Goal: Transaction & Acquisition: Purchase product/service

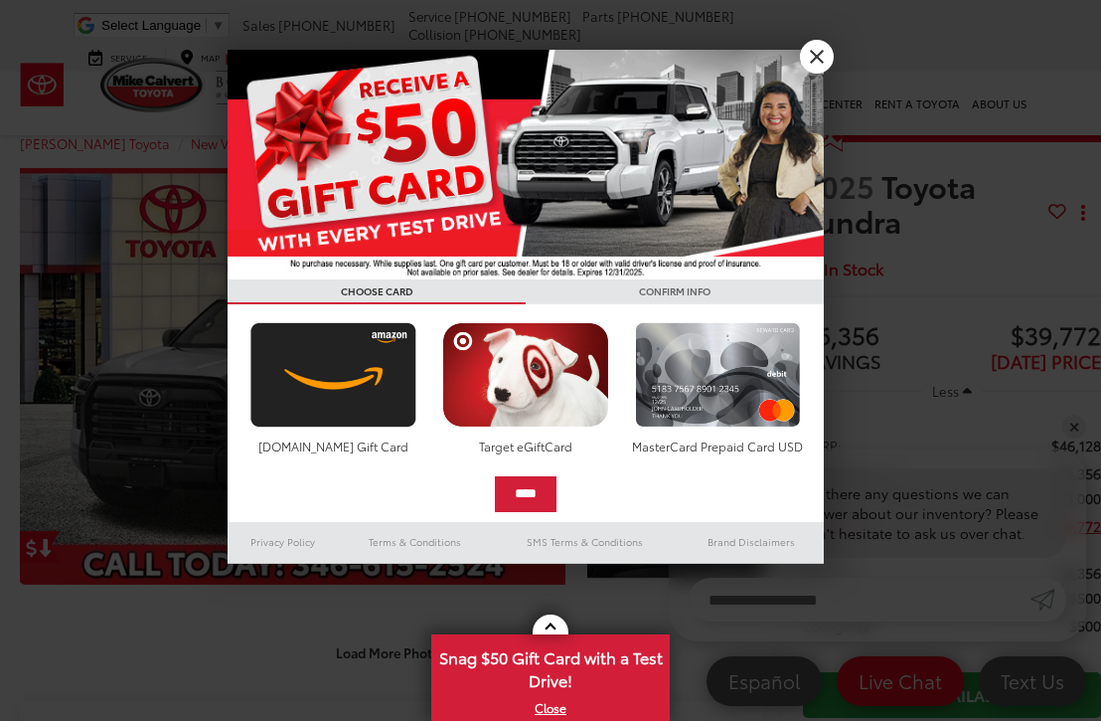
click at [810, 71] on link "X" at bounding box center [817, 57] width 34 height 34
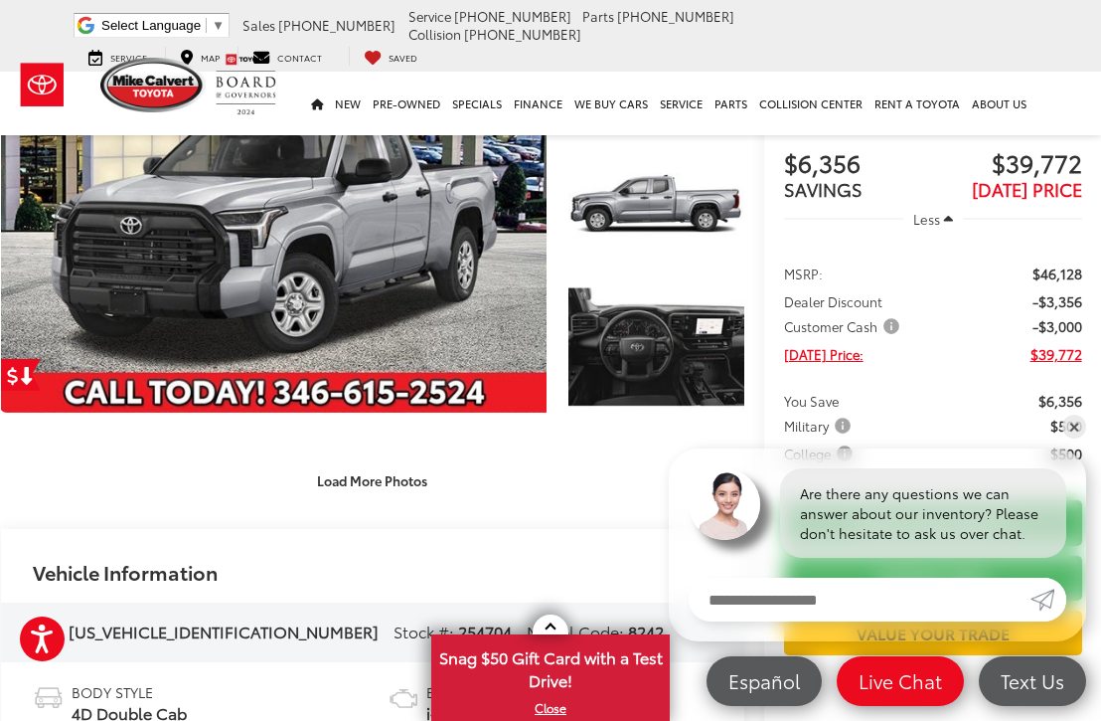
scroll to position [186, 19]
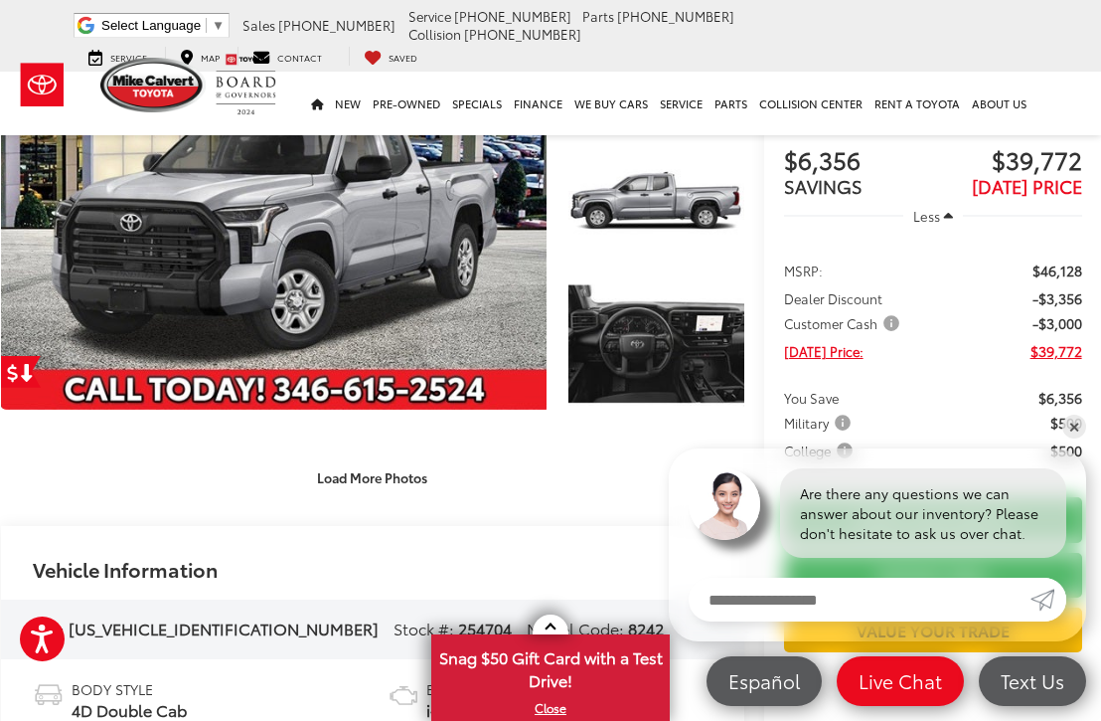
click at [697, 196] on link "Expand Photo 2" at bounding box center [656, 200] width 175 height 131
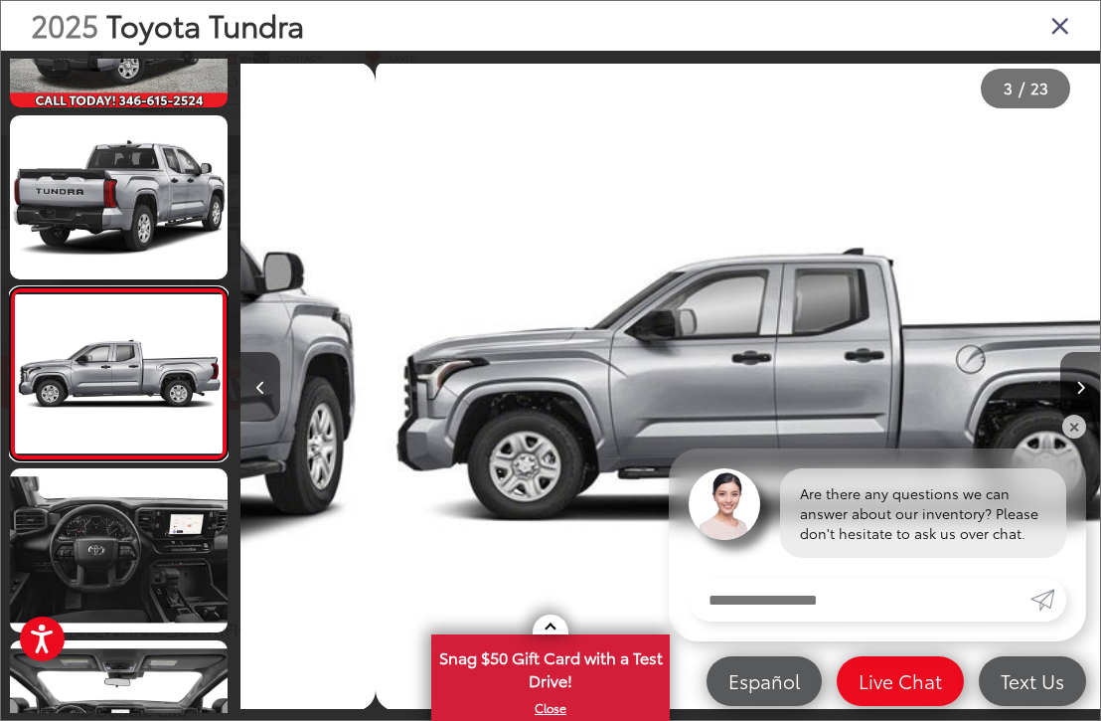
scroll to position [0, 1720]
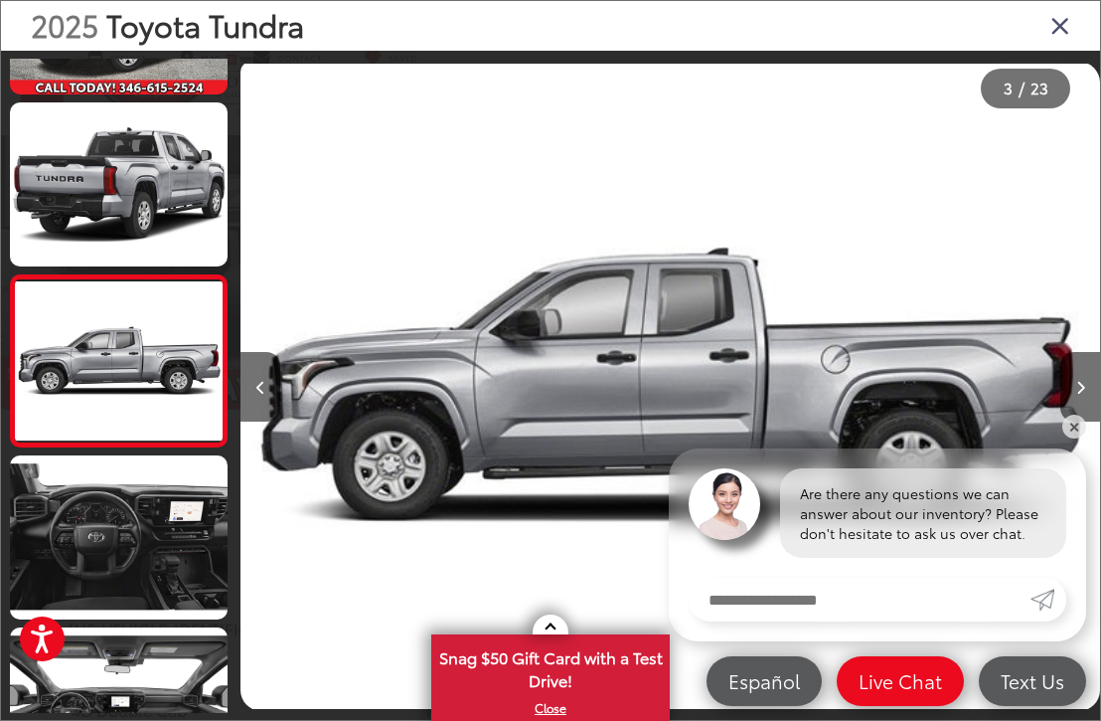
click at [789, 368] on img "2025 Toyota Tundra SR 2" at bounding box center [671, 386] width 860 height 649
click at [1057, 28] on icon "Close gallery" at bounding box center [1061, 25] width 20 height 26
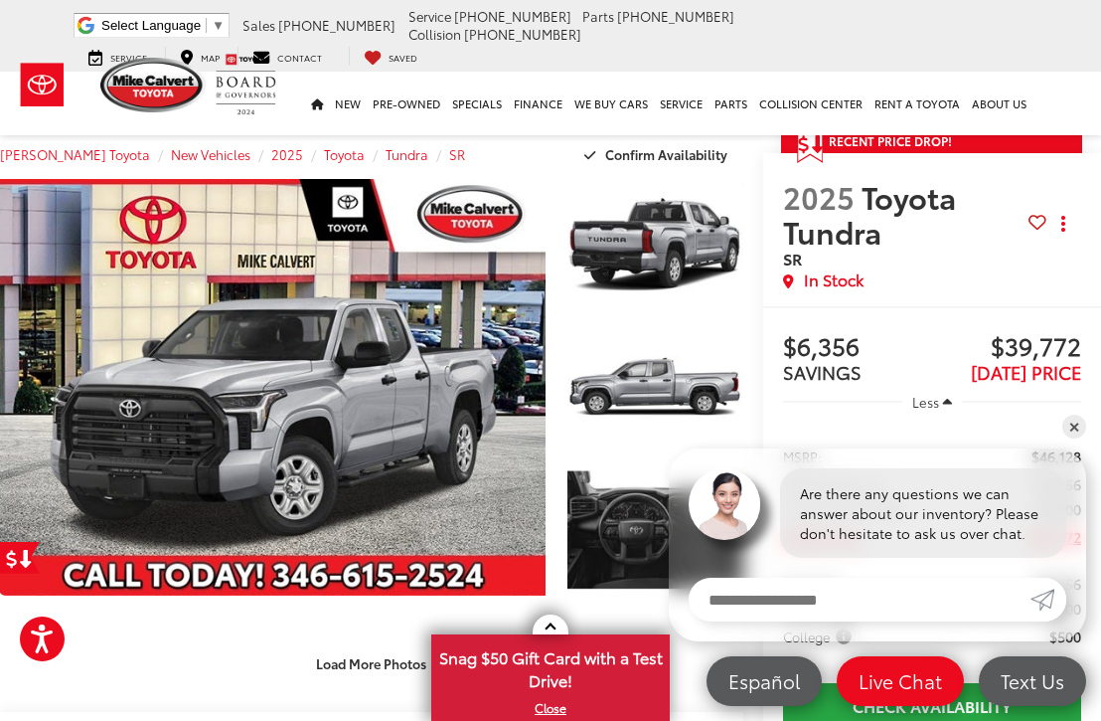
scroll to position [0, 19]
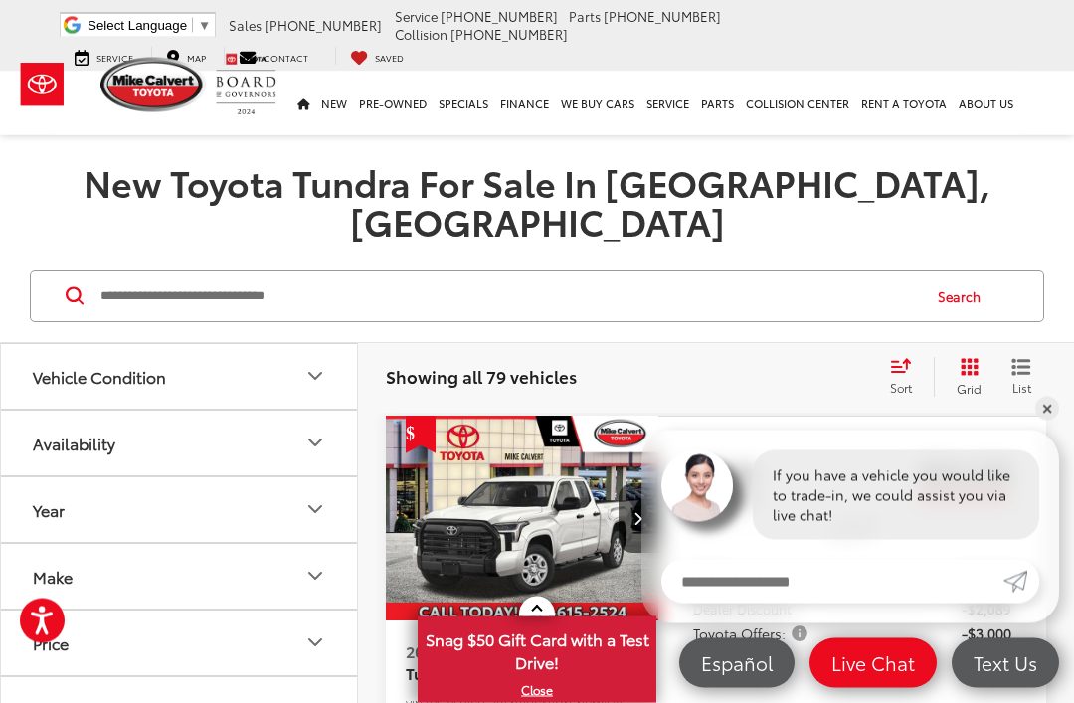
scroll to position [160, 0]
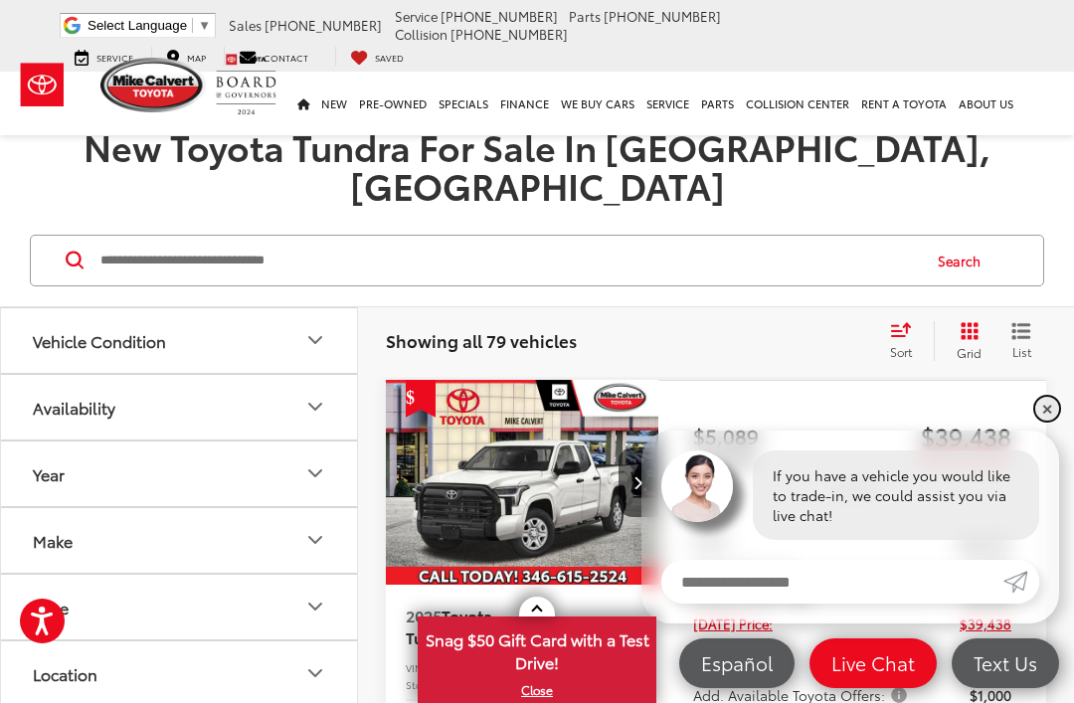
click at [1044, 421] on link "✕" at bounding box center [1047, 409] width 24 height 24
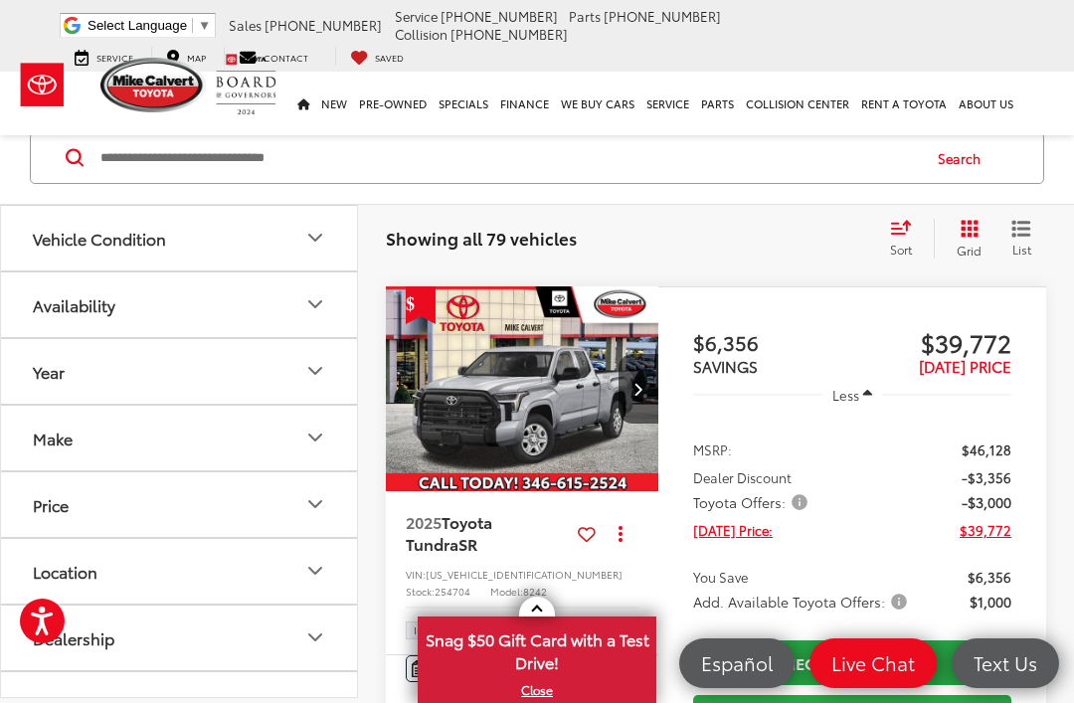
scroll to position [964, 0]
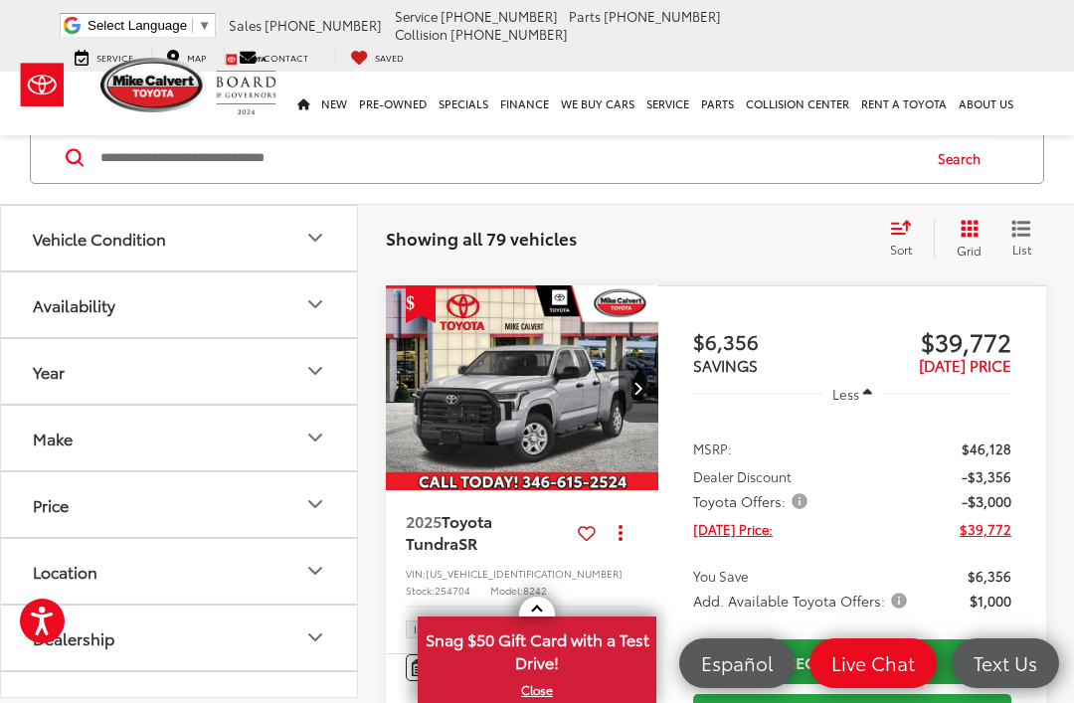
click at [634, 395] on icon "Next image" at bounding box center [637, 388] width 9 height 14
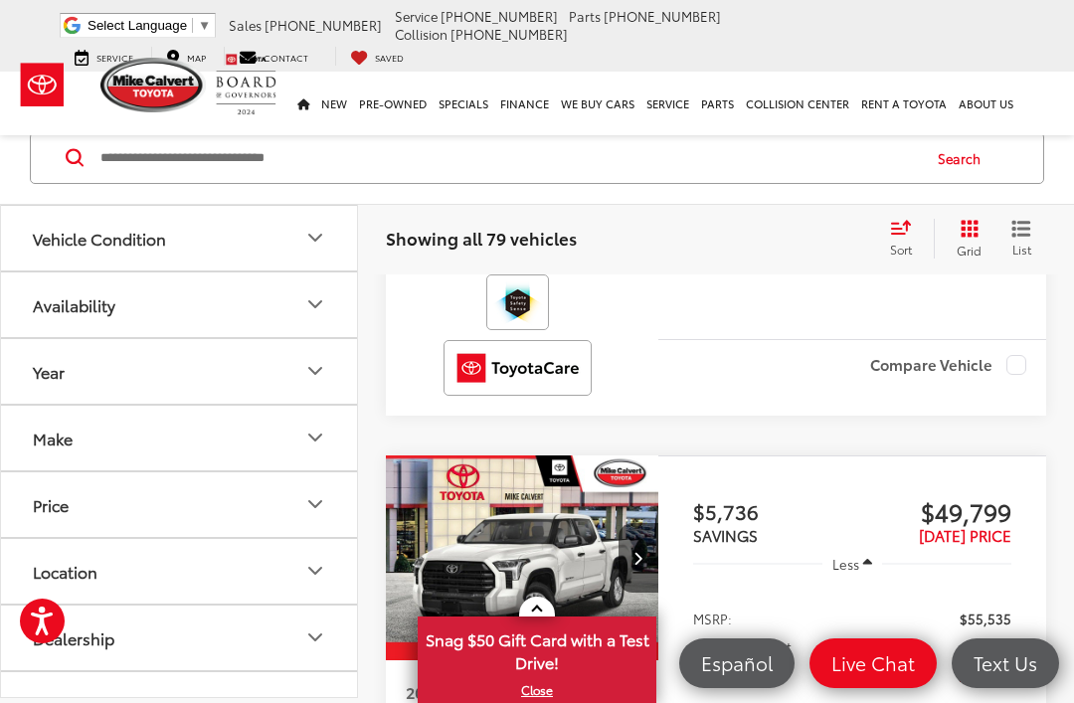
scroll to position [6530, 0]
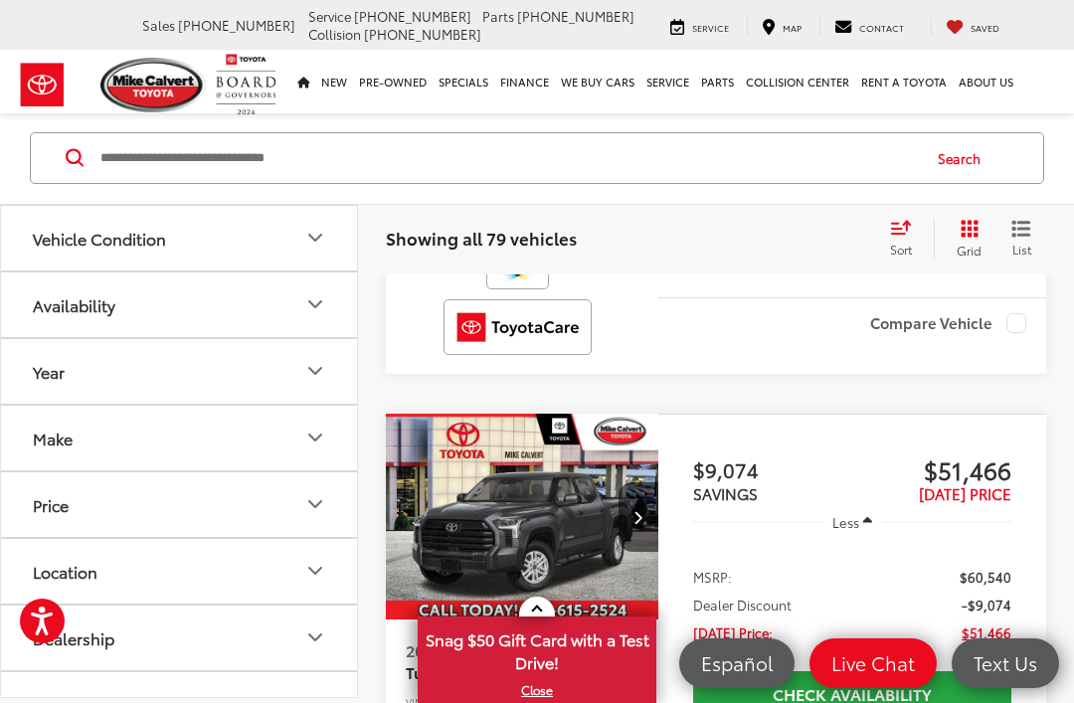
scroll to position [7180, 0]
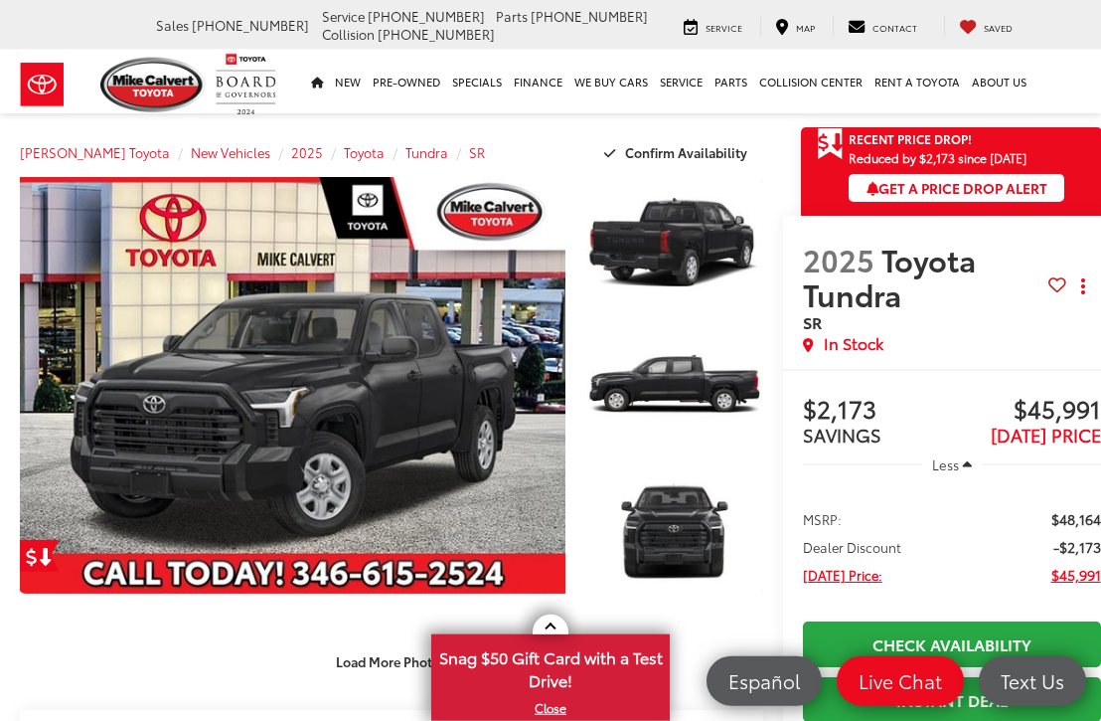
scroll to position [2, 19]
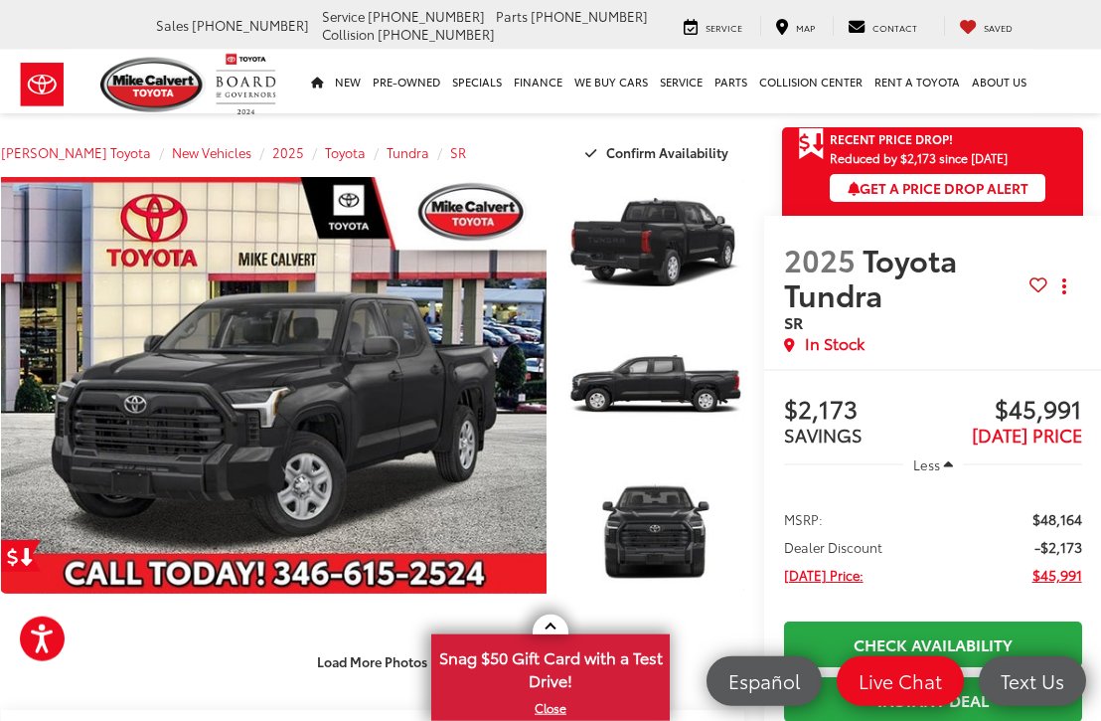
click at [219, 364] on link "Expand Photo 0" at bounding box center [274, 385] width 546 height 417
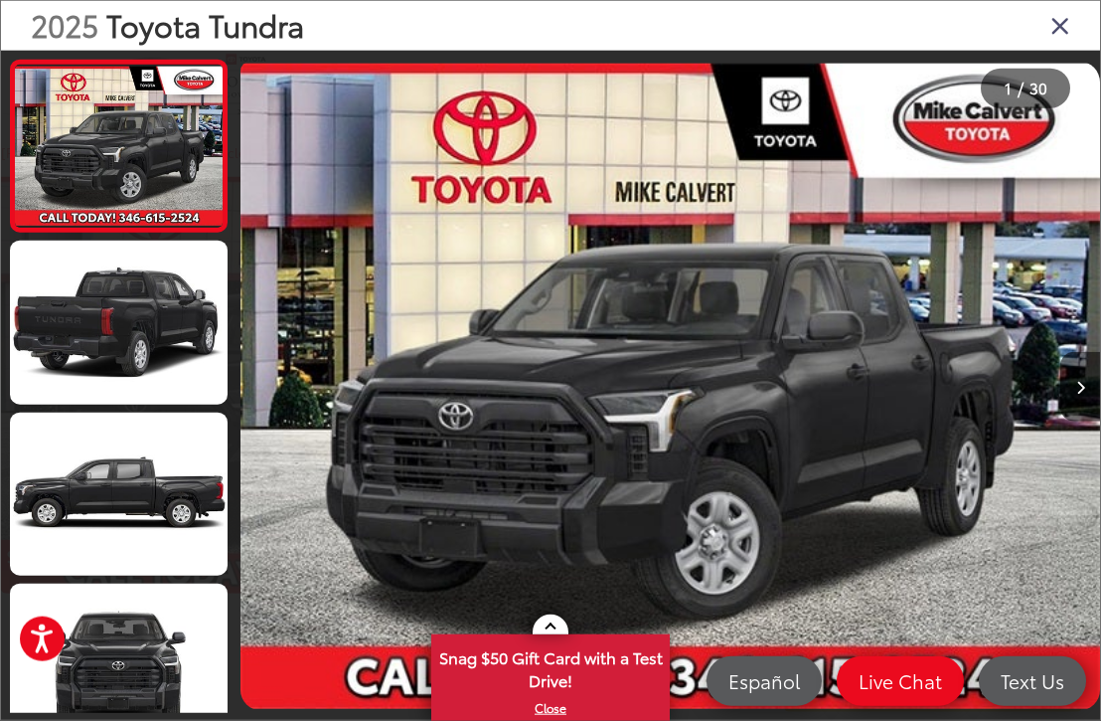
click at [1073, 402] on button "Next image" at bounding box center [1081, 387] width 40 height 70
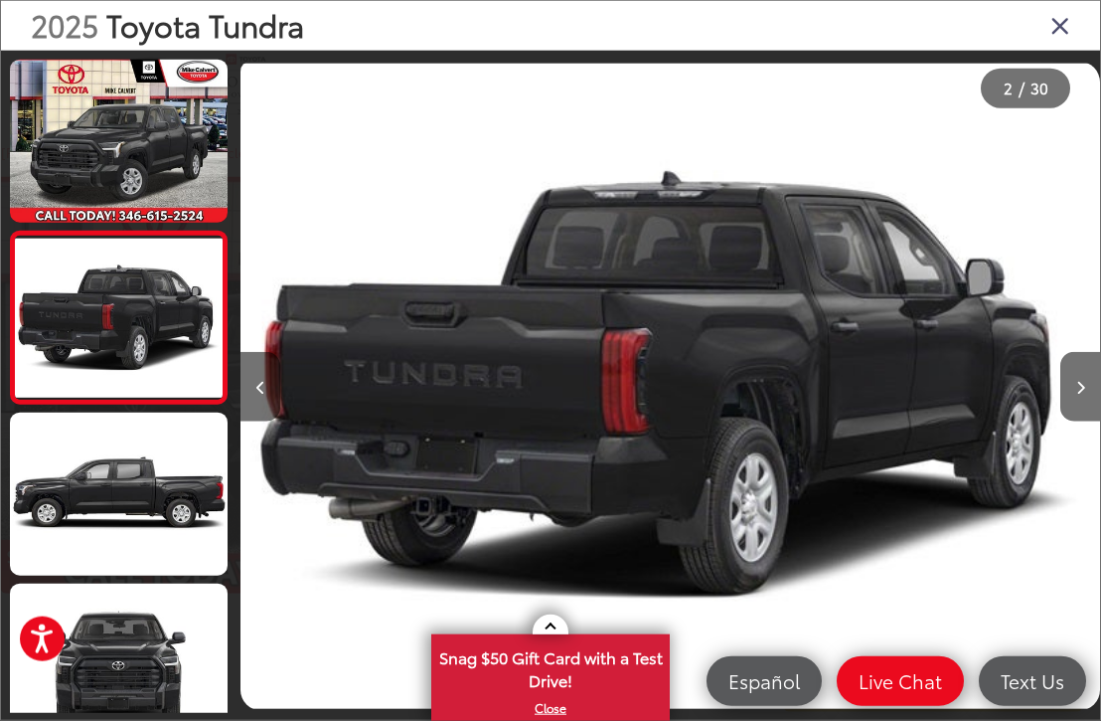
scroll to position [2, 19]
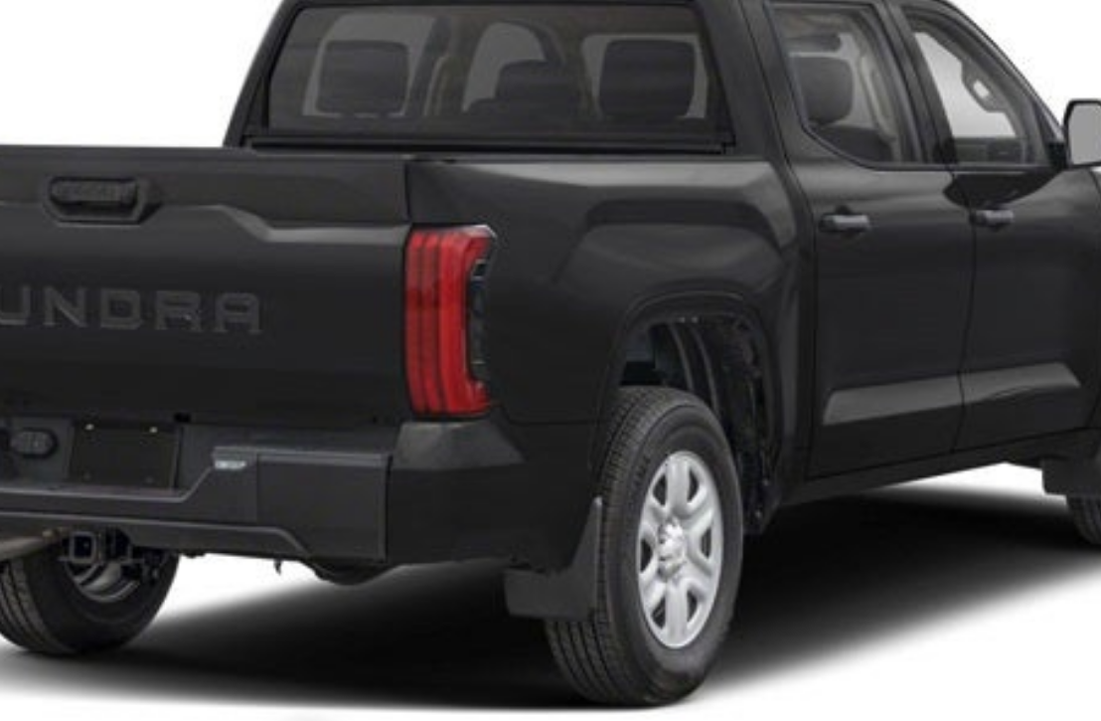
click at [886, 199] on div at bounding box center [993, 386] width 215 height 671
click at [886, 194] on div at bounding box center [993, 386] width 215 height 671
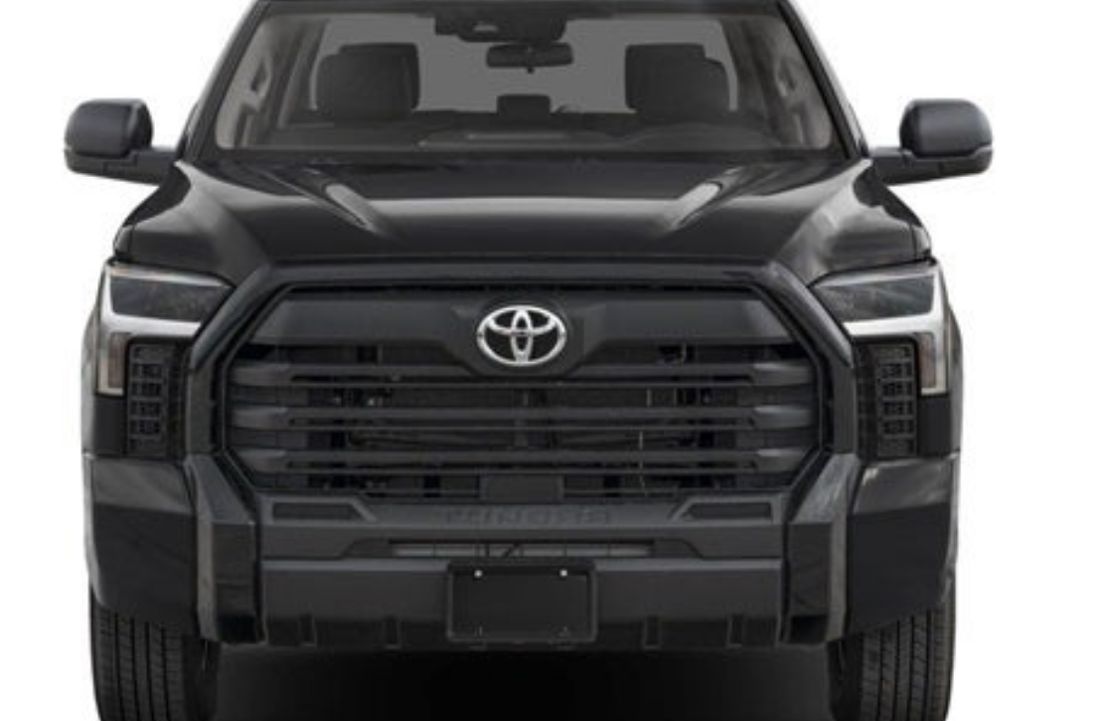
scroll to position [0, 2579]
